Goal: Find specific page/section: Find specific page/section

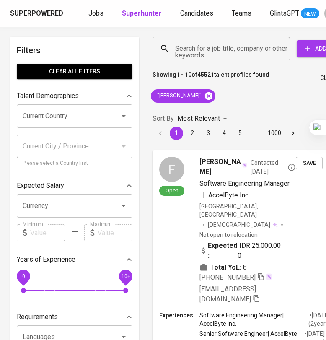
scroll to position [0, 44]
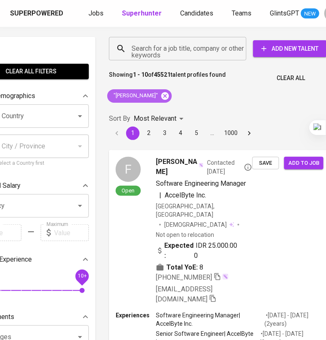
click at [168, 97] on icon at bounding box center [164, 95] width 9 height 9
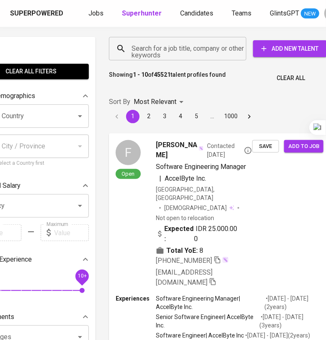
click at [169, 53] on input "Search for a job title, company or other keywords" at bounding box center [179, 49] width 101 height 16
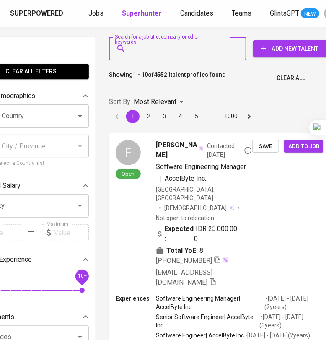
paste input "[EMAIL_ADDRESS][DOMAIN_NAME]"
type input "[EMAIL_ADDRESS][DOMAIN_NAME]"
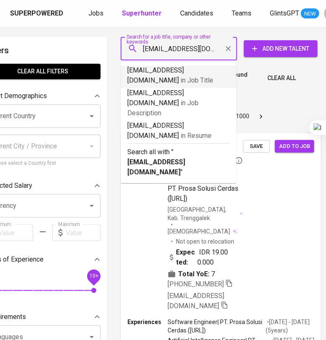
scroll to position [0, 31]
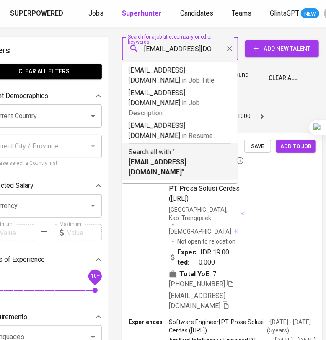
click at [186, 158] on b "[EMAIL_ADDRESS][DOMAIN_NAME]" at bounding box center [158, 167] width 58 height 18
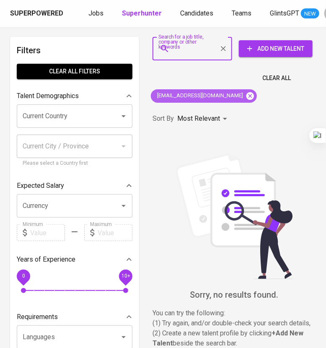
click at [246, 94] on icon at bounding box center [250, 96] width 8 height 8
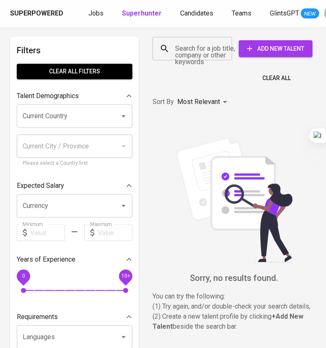
click at [197, 48] on input "Search for a job title, company or other keywords" at bounding box center [194, 49] width 43 height 16
paste input "[EMAIL_ADDRESS][DOMAIN_NAME]"
type input "[EMAIL_ADDRESS][DOMAIN_NAME]"
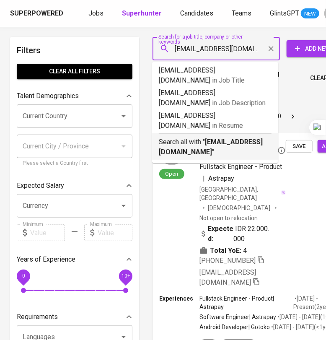
click at [231, 138] on b "[EMAIL_ADDRESS][DOMAIN_NAME]" at bounding box center [211, 147] width 104 height 18
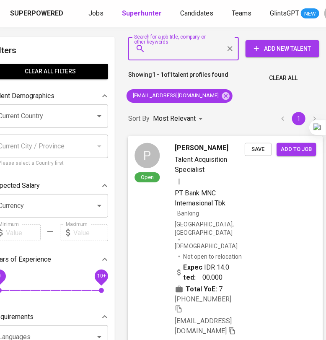
scroll to position [177, 24]
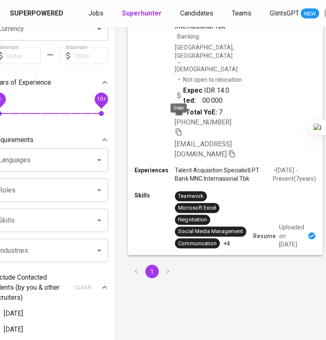
click at [178, 128] on icon "button" at bounding box center [179, 132] width 8 height 8
